Goal: Obtain resource: Download file/media

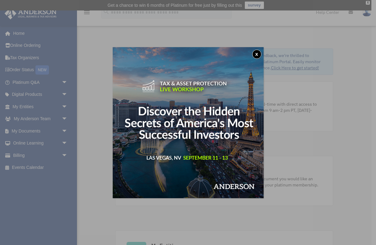
click at [255, 54] on button "x" at bounding box center [256, 54] width 9 height 9
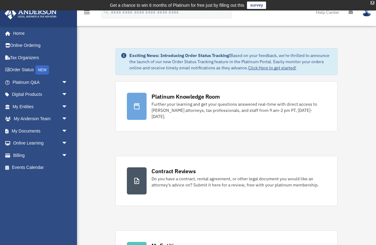
click at [372, 2] on div "X" at bounding box center [372, 3] width 4 height 4
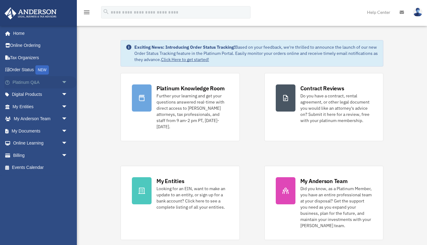
click at [63, 79] on span "arrow_drop_down" at bounding box center [68, 82] width 12 height 13
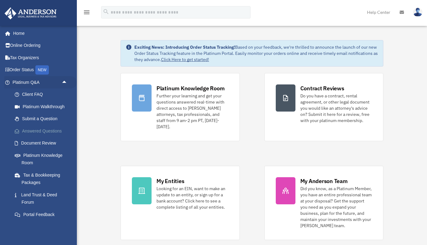
click at [51, 133] on link "Answered Questions" at bounding box center [43, 131] width 68 height 12
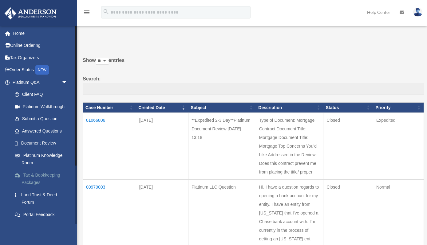
click at [40, 175] on link "Tax & Bookkeeping Packages" at bounding box center [43, 179] width 68 height 20
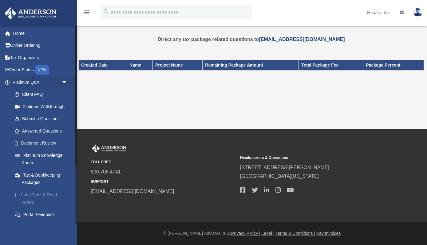
click at [33, 196] on link "Land Trust & Deed Forum" at bounding box center [43, 198] width 68 height 20
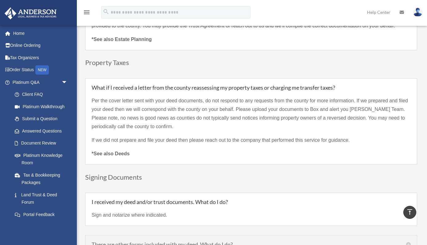
scroll to position [1921, 0]
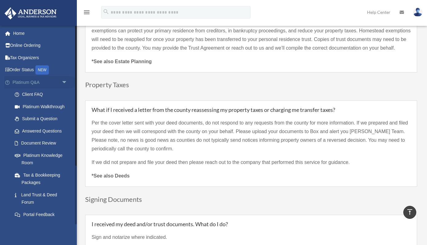
click at [62, 85] on span "arrow_drop_down" at bounding box center [68, 82] width 12 height 13
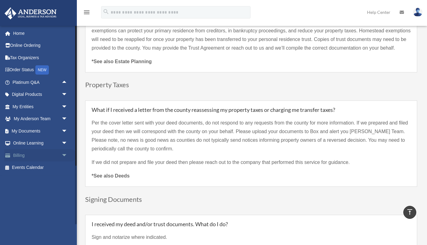
click at [58, 154] on link "Billing arrow_drop_down" at bounding box center [40, 155] width 73 height 12
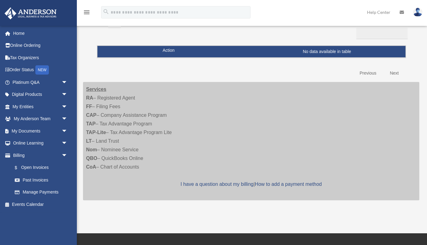
scroll to position [46, 0]
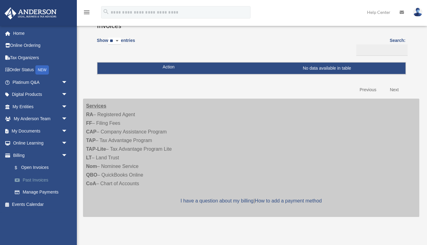
click at [43, 181] on link "Past Invoices" at bounding box center [43, 180] width 68 height 12
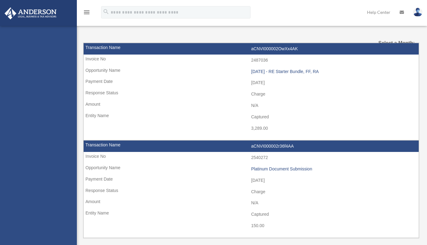
select select
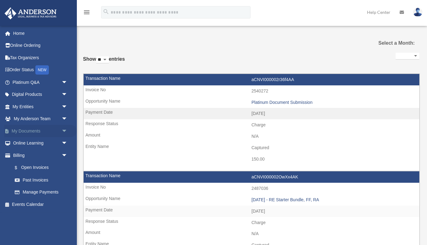
click at [66, 129] on span "arrow_drop_down" at bounding box center [68, 131] width 12 height 13
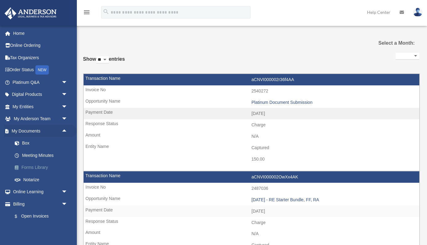
click at [44, 167] on link "Forms Library" at bounding box center [43, 167] width 68 height 12
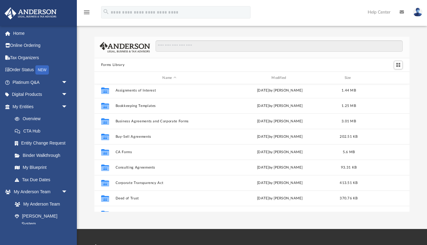
scroll to position [49, 0]
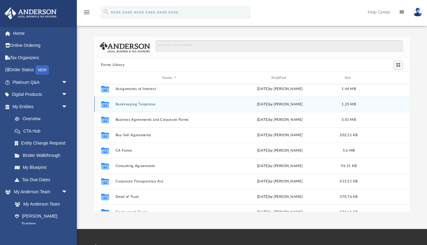
click at [147, 102] on button "Bookkeeping Templates" at bounding box center [169, 104] width 108 height 4
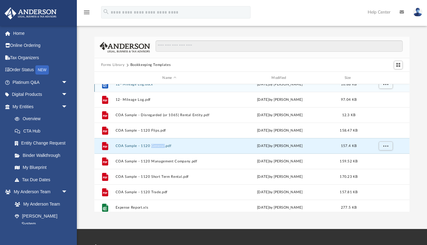
scroll to position [42, 0]
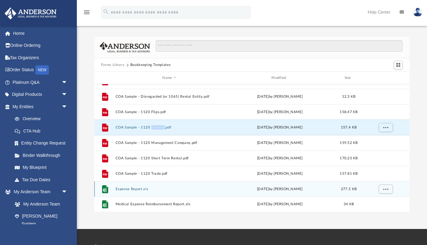
click at [139, 188] on button "Expense Report.xls" at bounding box center [169, 189] width 108 height 4
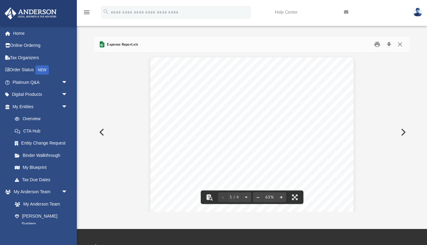
click at [404, 129] on button "Preview" at bounding box center [403, 131] width 14 height 17
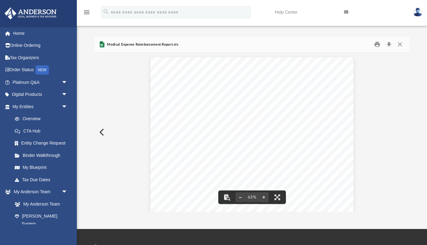
click at [101, 133] on button "Preview" at bounding box center [101, 131] width 14 height 17
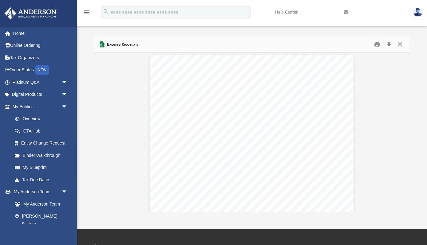
scroll to position [0, 0]
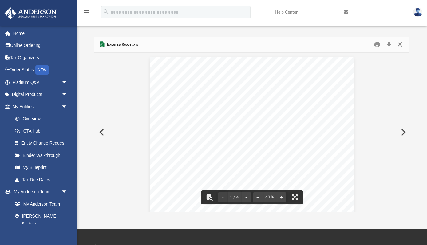
click at [398, 43] on button "Close" at bounding box center [400, 45] width 11 height 10
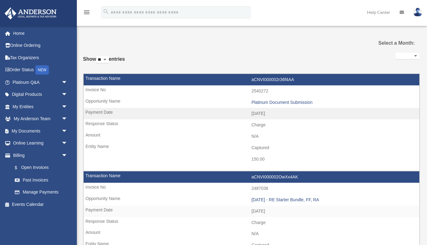
select select
click at [62, 130] on span "arrow_drop_down" at bounding box center [68, 131] width 12 height 13
click at [46, 169] on link "Forms Library" at bounding box center [43, 167] width 68 height 12
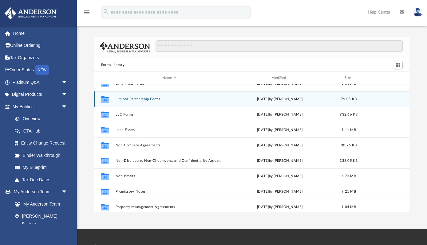
scroll to position [271, 0]
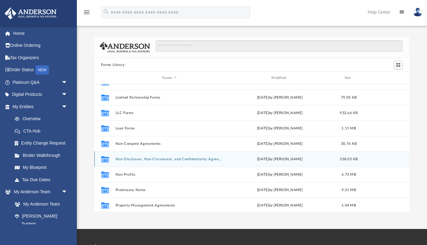
click at [191, 160] on button "Non-Disclosure, Non-Circumvent, and Confidentiality Agreements" at bounding box center [169, 159] width 108 height 4
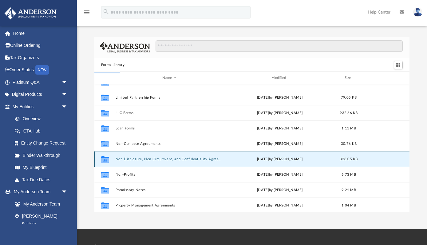
scroll to position [0, 0]
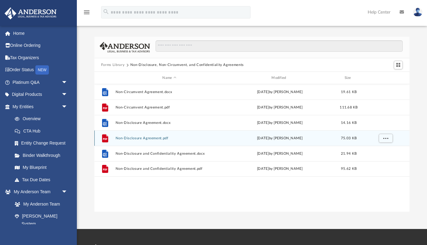
click at [149, 138] on button "Non-Disclosure Agreement.pdf" at bounding box center [169, 138] width 108 height 4
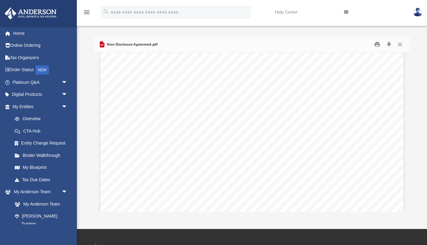
scroll to position [1045, 0]
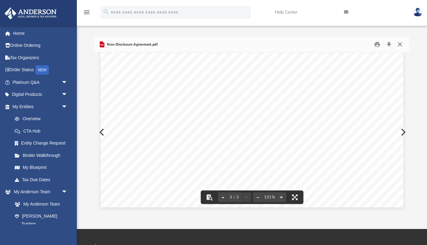
click at [401, 44] on button "Close" at bounding box center [400, 45] width 11 height 10
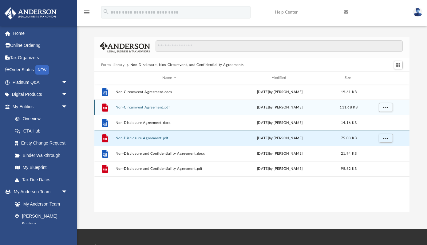
click at [165, 107] on button "Non-Circumvent Agreement.pdf" at bounding box center [169, 107] width 108 height 4
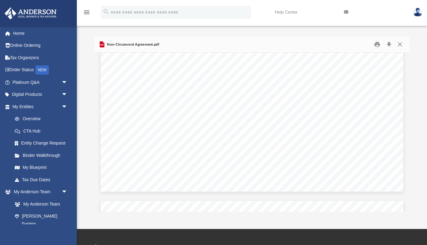
scroll to position [1072, 0]
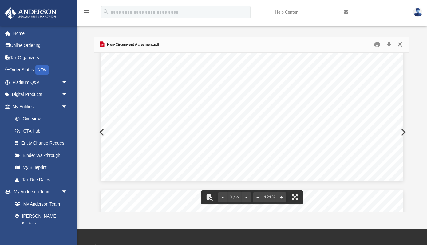
click at [399, 47] on button "Close" at bounding box center [400, 45] width 11 height 10
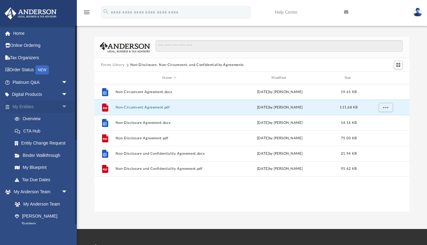
click at [65, 107] on span "arrow_drop_down" at bounding box center [68, 106] width 12 height 13
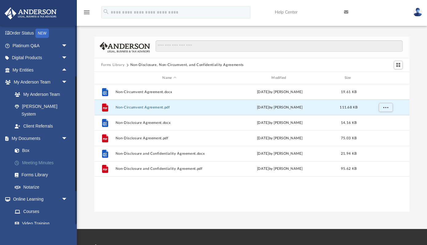
scroll to position [44, 0]
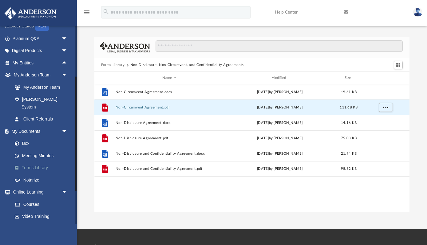
click at [41, 162] on link "Forms Library" at bounding box center [43, 168] width 68 height 12
click at [38, 163] on link "Forms Library" at bounding box center [43, 168] width 68 height 12
click at [36, 162] on link "Forms Library" at bounding box center [43, 168] width 68 height 12
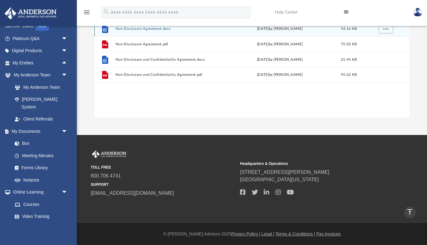
scroll to position [0, 0]
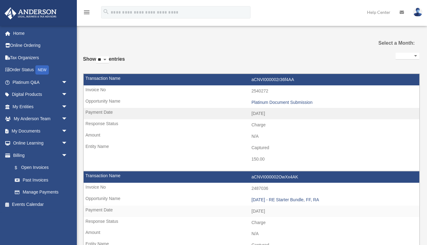
select select
click at [62, 130] on span "arrow_drop_down" at bounding box center [68, 131] width 12 height 13
click at [43, 169] on link "Forms Library" at bounding box center [43, 167] width 68 height 12
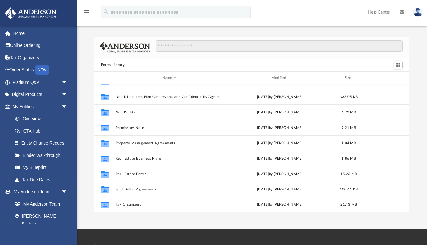
scroll to position [334, 0]
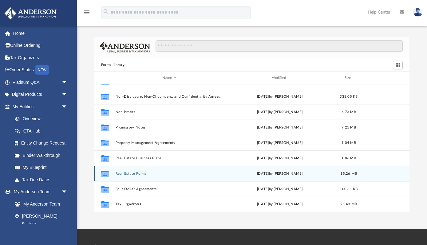
click at [142, 172] on button "Real Estate Forms" at bounding box center [169, 173] width 108 height 4
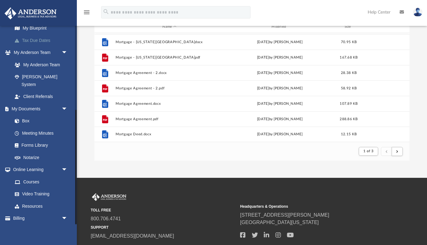
scroll to position [145, 0]
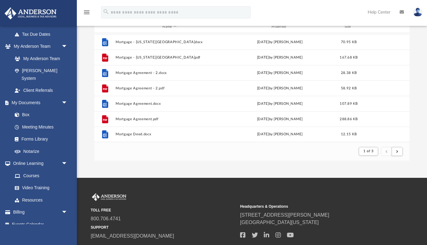
click at [35, 15] on img at bounding box center [31, 13] width 56 height 12
